Goal: Download file/media: Download file/media

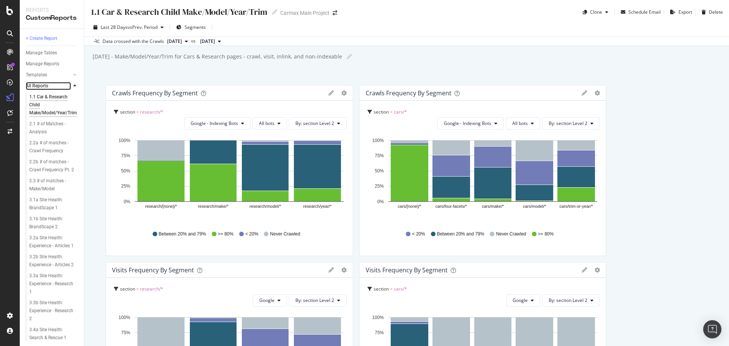
click at [58, 87] on link "All Reports" at bounding box center [48, 86] width 45 height 8
click at [73, 87] on icon at bounding box center [74, 86] width 3 height 5
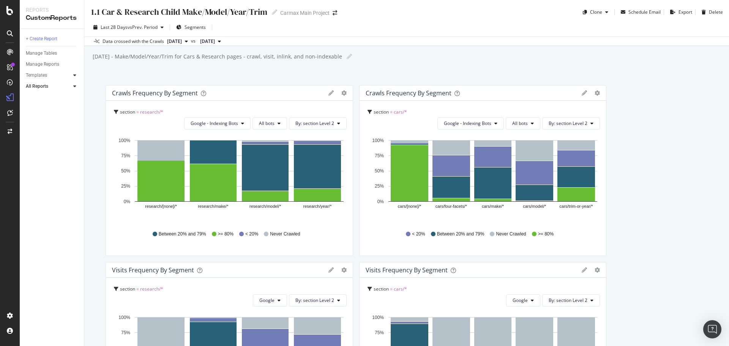
click at [74, 76] on icon at bounding box center [74, 75] width 3 height 5
click at [46, 70] on div "Overview" at bounding box center [39, 72] width 22 height 8
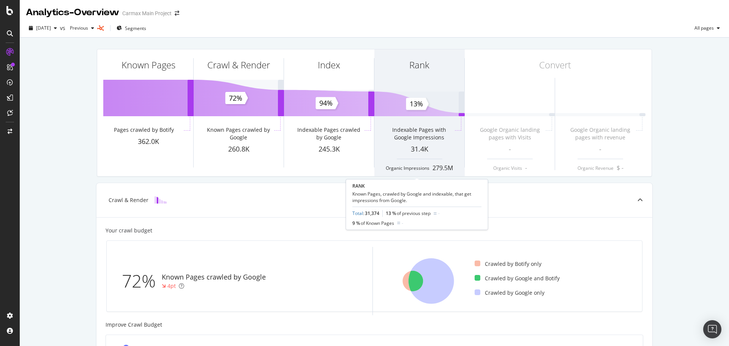
click at [425, 120] on div "Indexable Pages with Google Impressions" at bounding box center [419, 130] width 90 height 27
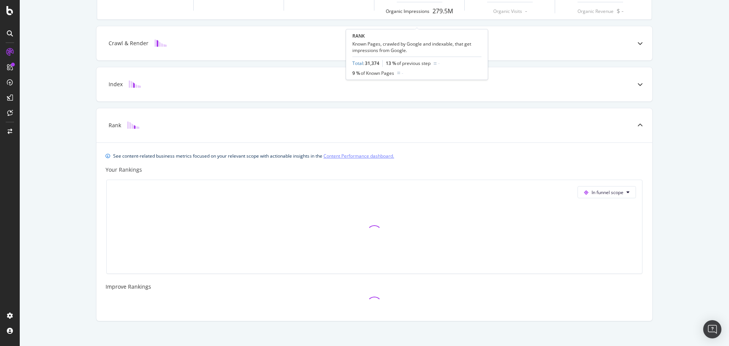
scroll to position [165, 0]
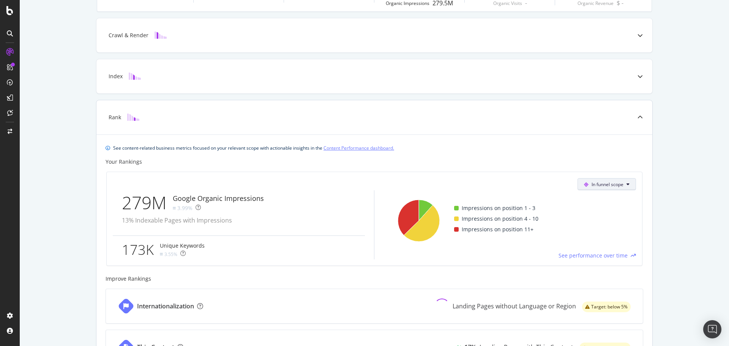
click at [586, 185] on span at bounding box center [588, 184] width 8 height 6
click at [587, 184] on span at bounding box center [588, 184] width 8 height 6
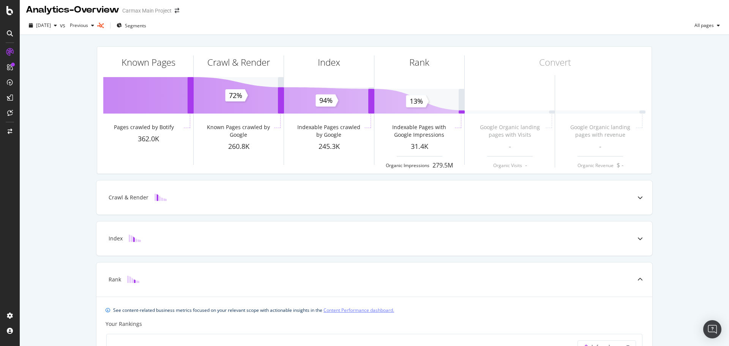
scroll to position [0, 0]
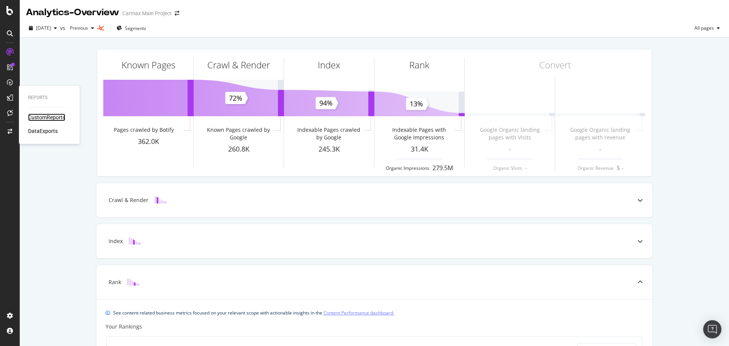
click at [51, 120] on div "CustomReports" at bounding box center [46, 118] width 37 height 8
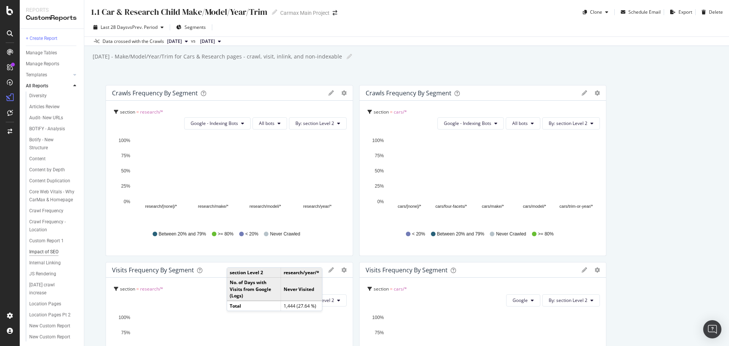
scroll to position [343, 0]
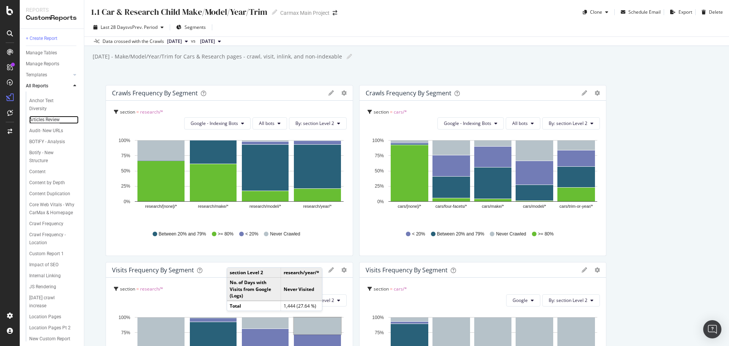
click at [41, 124] on div "Articles Review" at bounding box center [44, 120] width 30 height 8
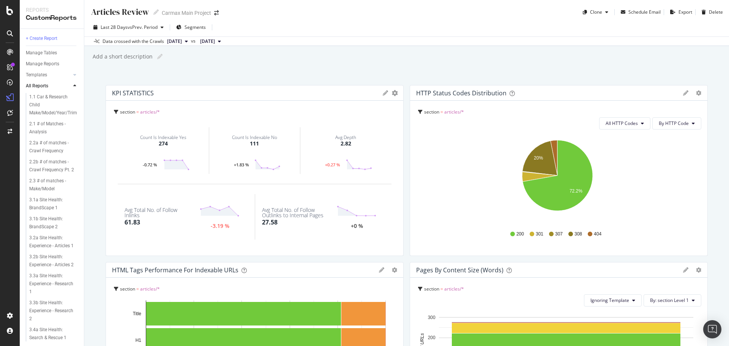
click at [159, 142] on div "274" at bounding box center [163, 144] width 9 height 8
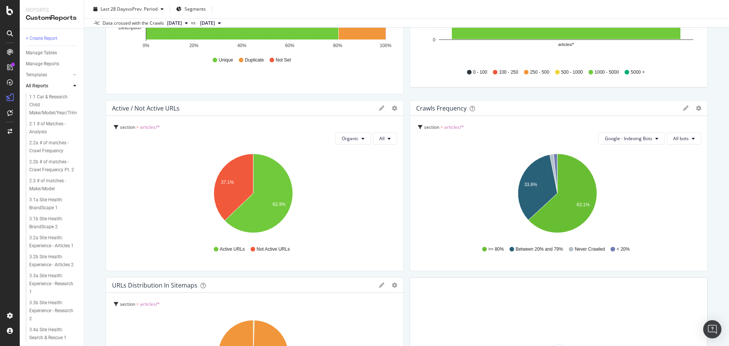
scroll to position [337, 0]
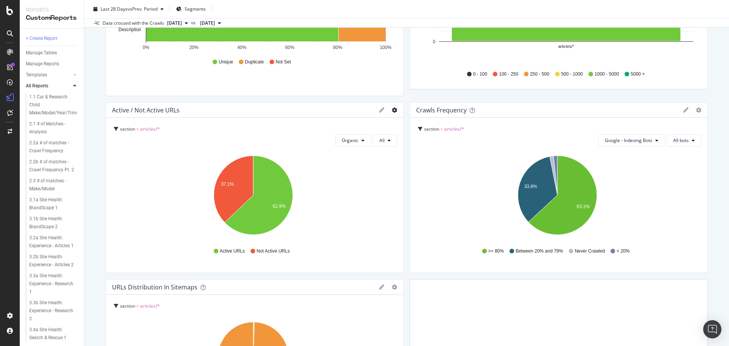
click at [392, 111] on icon "gear" at bounding box center [394, 109] width 5 height 5
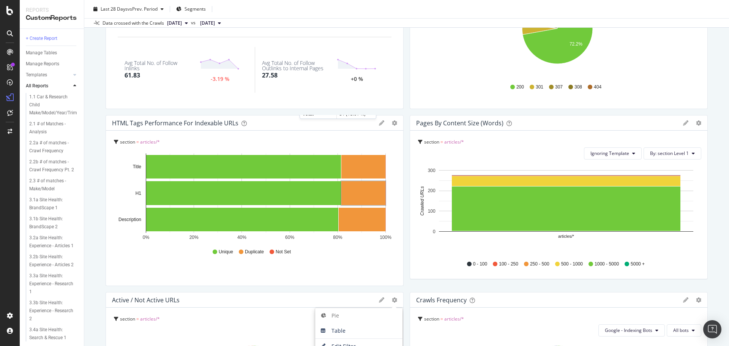
scroll to position [0, 0]
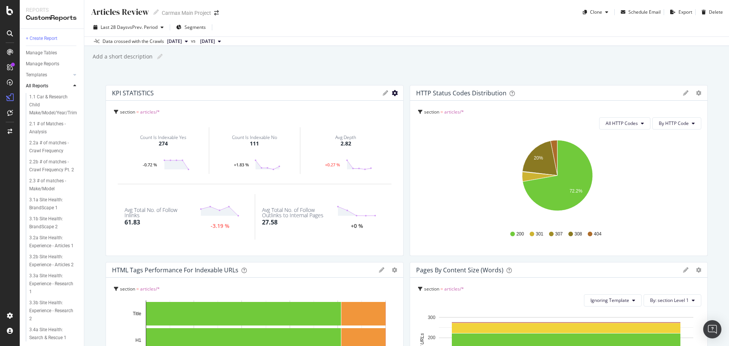
click at [392, 93] on icon "gear" at bounding box center [395, 93] width 6 height 6
click at [304, 76] on div "Articles Review Articles Review Carmax Main Project Clone Schedule Email Export…" at bounding box center [406, 173] width 645 height 346
click at [174, 163] on polygon at bounding box center [176, 164] width 24 height 9
click at [177, 160] on circle at bounding box center [176, 160] width 2 height 2
click at [156, 133] on div "Count Is Indexable Yes 274" at bounding box center [163, 141] width 46 height 28
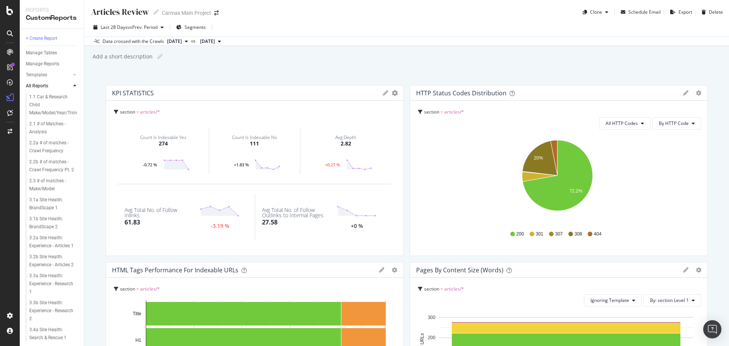
click at [157, 138] on div "Count Is Indexable Yes" at bounding box center [163, 137] width 46 height 5
click at [51, 132] on div "DataExports" at bounding box center [43, 131] width 30 height 8
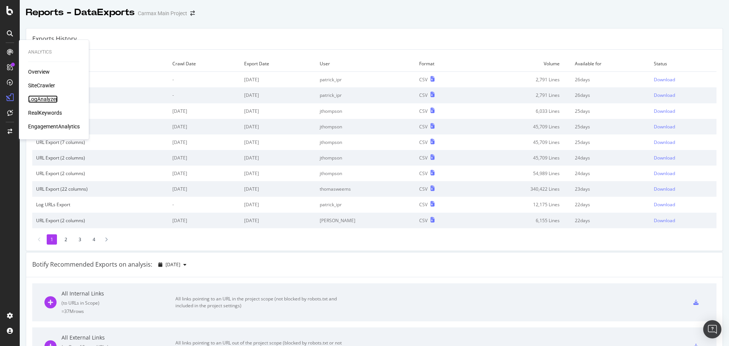
click at [52, 98] on div "LogAnalyzer" at bounding box center [43, 99] width 30 height 8
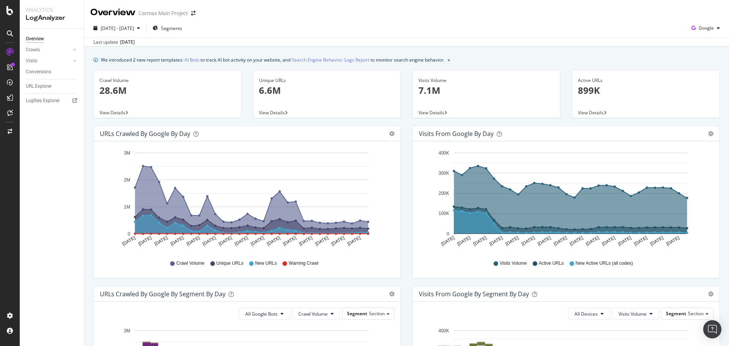
click at [462, 86] on p "7.1M" at bounding box center [487, 90] width 136 height 13
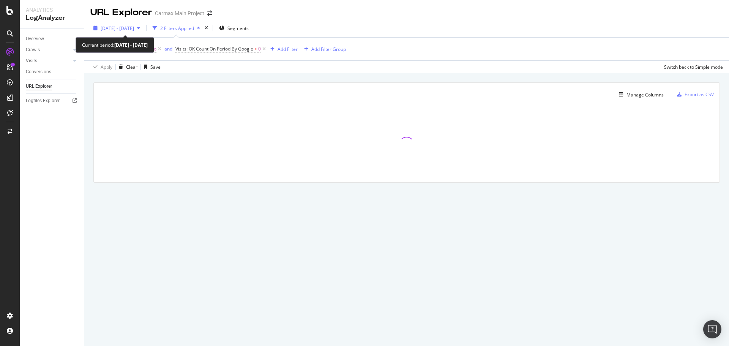
click at [134, 30] on span "[DATE] - [DATE]" at bounding box center [117, 28] width 33 height 6
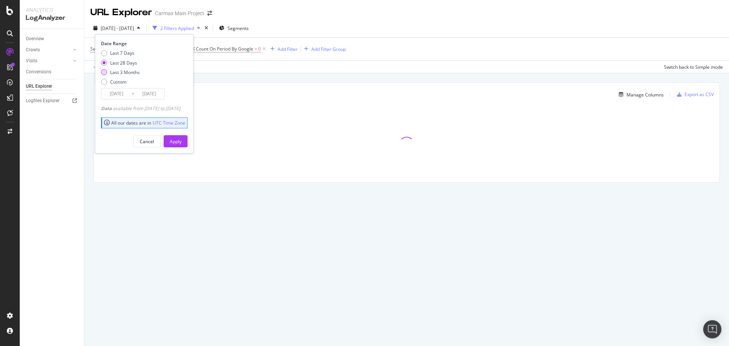
click at [136, 71] on div "Last 3 Months" at bounding box center [125, 72] width 30 height 6
type input "[DATE]"
click at [182, 140] on div "Apply" at bounding box center [176, 141] width 12 height 6
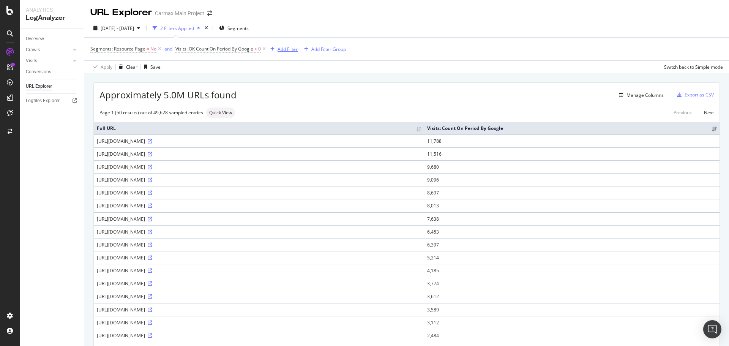
click at [283, 50] on div "Add Filter" at bounding box center [288, 49] width 20 height 6
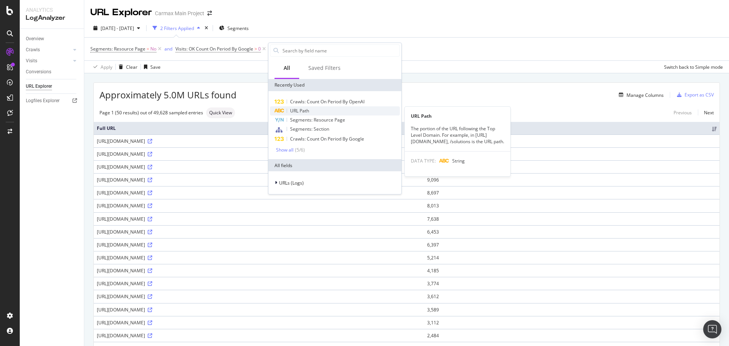
click at [304, 110] on span "URL Path" at bounding box center [299, 110] width 19 height 6
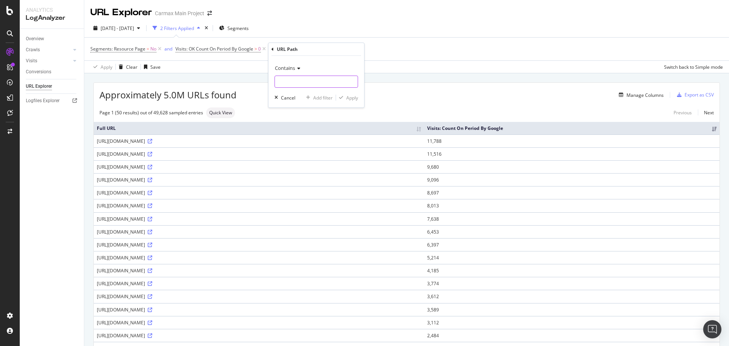
click at [299, 85] on input "text" at bounding box center [316, 82] width 83 height 12
type input "/articles"
click at [351, 97] on div "Apply" at bounding box center [352, 98] width 12 height 6
click at [685, 96] on div "Export as CSV" at bounding box center [699, 95] width 29 height 6
click at [701, 94] on div "Export as CSV" at bounding box center [699, 95] width 29 height 6
